Goal: Task Accomplishment & Management: Complete application form

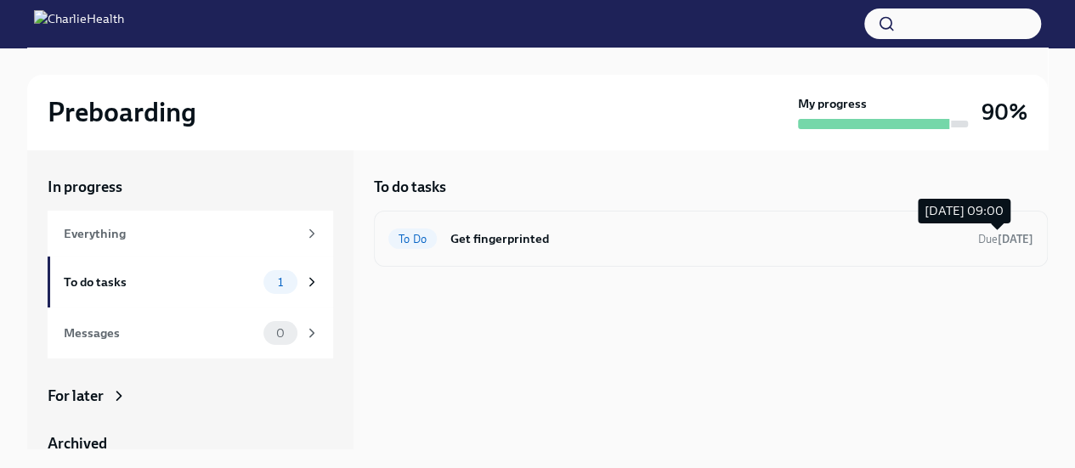
click at [1005, 234] on strong "[DATE]" at bounding box center [1015, 239] width 36 height 13
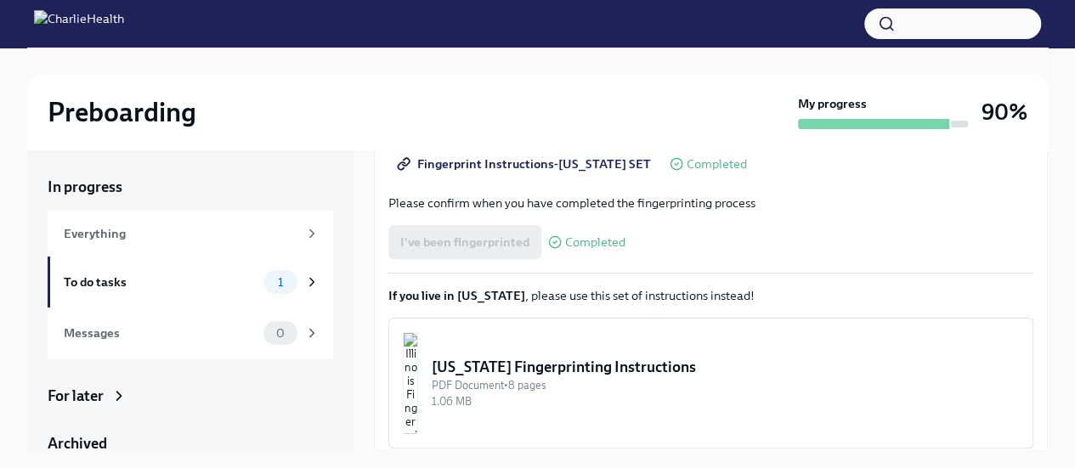
scroll to position [398, 0]
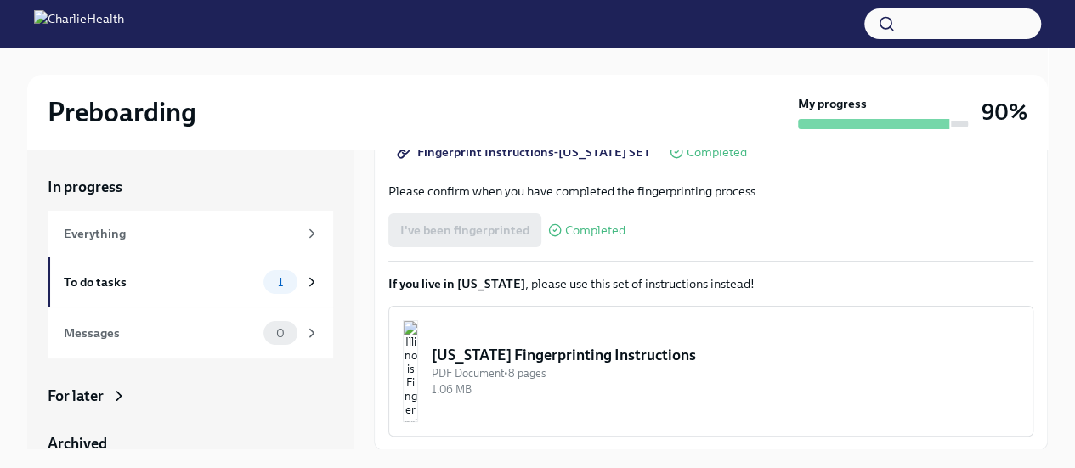
click at [475, 224] on div "I've been fingerprinted Completed" at bounding box center [506, 230] width 237 height 34
click at [476, 229] on div "I've been fingerprinted Completed" at bounding box center [506, 230] width 237 height 34
click at [586, 227] on span "Completed" at bounding box center [595, 230] width 60 height 13
click at [137, 282] on div "To do tasks" at bounding box center [160, 282] width 193 height 19
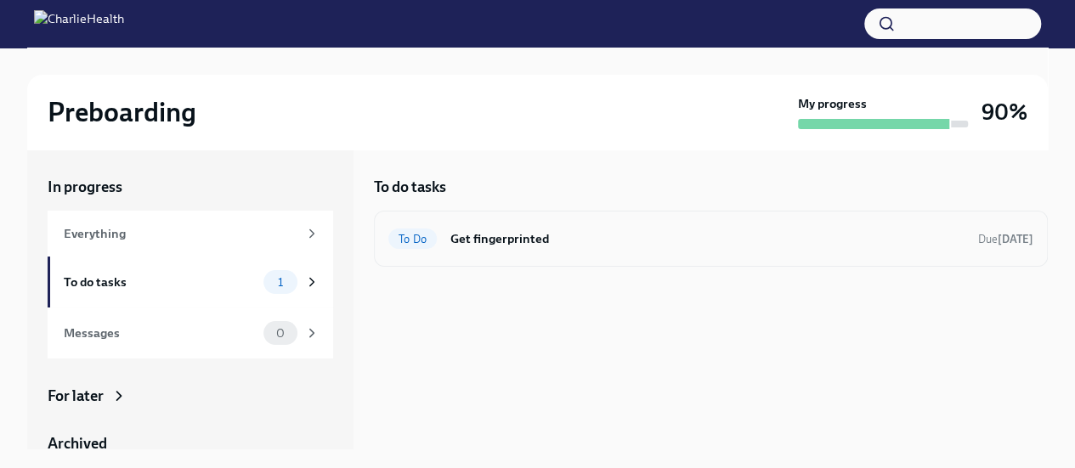
click at [409, 235] on span "To Do" at bounding box center [412, 239] width 48 height 13
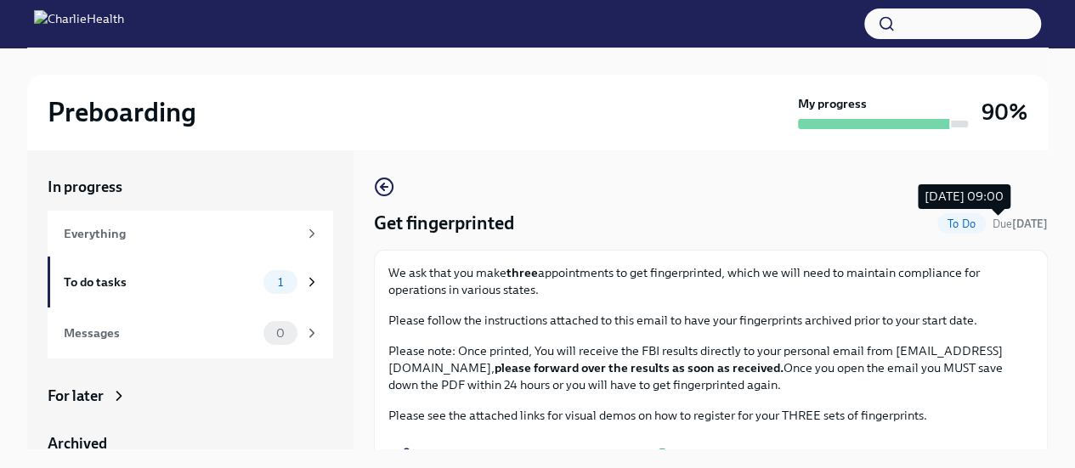
click at [1012, 221] on strong "[DATE]" at bounding box center [1030, 223] width 36 height 13
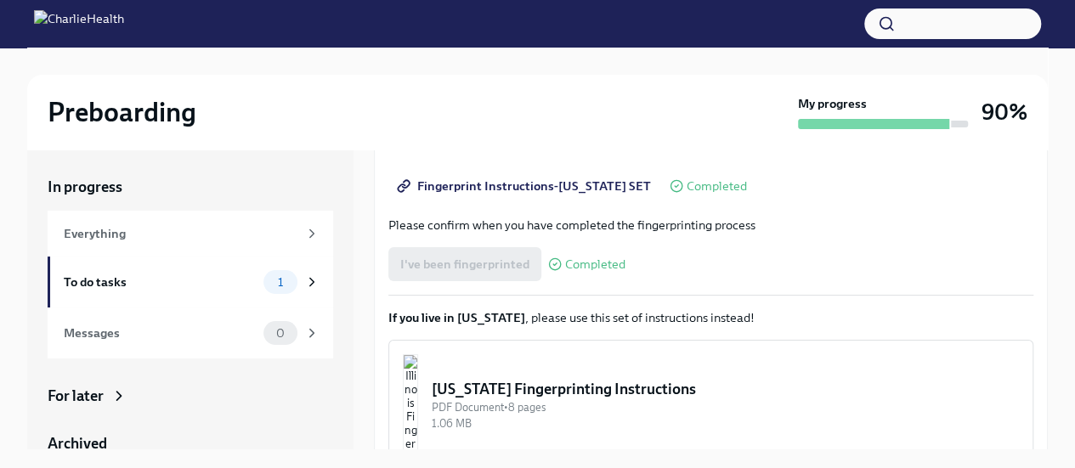
scroll to position [341, 0]
